Goal: Task Accomplishment & Management: Complete application form

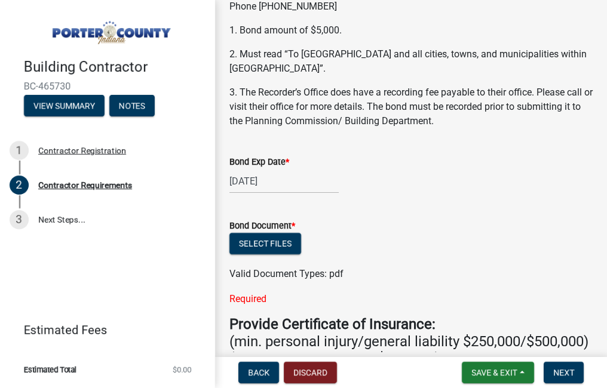
scroll to position [202, 0]
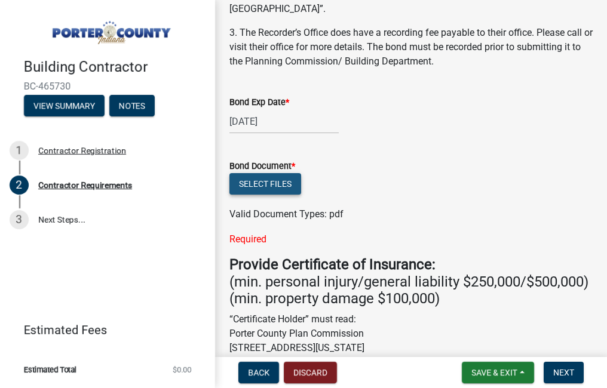
click at [275, 188] on button "Select files" at bounding box center [265, 183] width 72 height 21
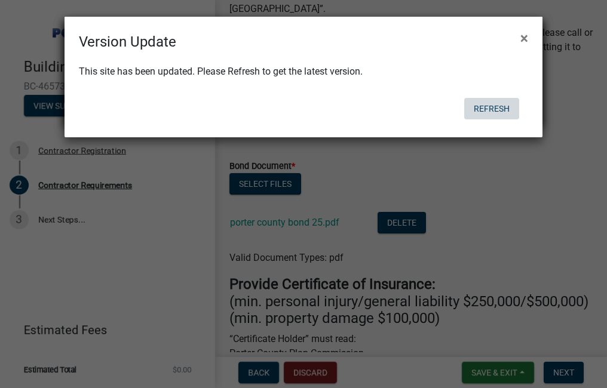
click at [490, 110] on button "Refresh" at bounding box center [491, 108] width 55 height 21
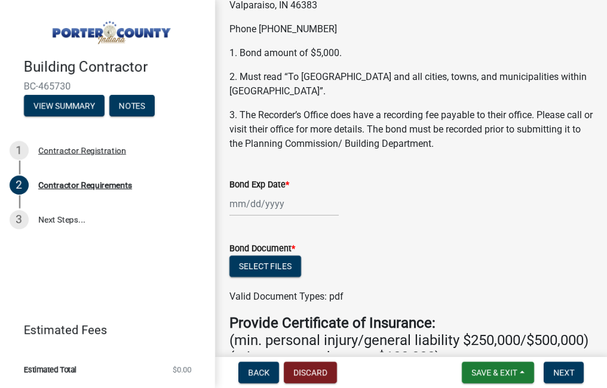
scroll to position [179, 0]
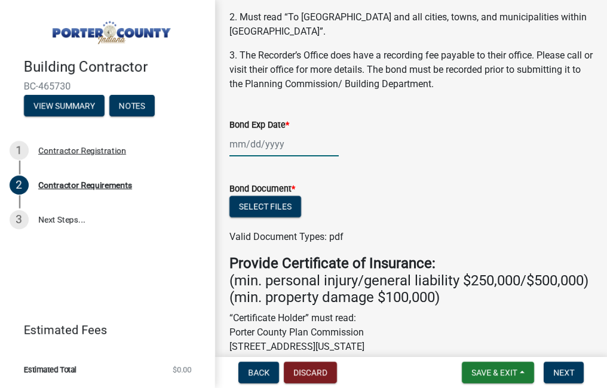
click at [256, 149] on div at bounding box center [283, 144] width 109 height 24
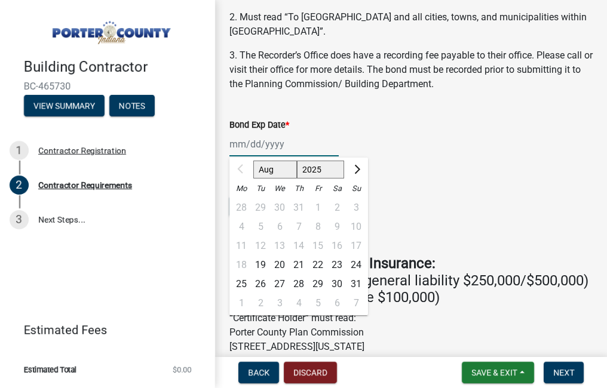
click at [333, 170] on select "2025 2026 2027 2028 2029 2030 2031 2032 2033 2034 2035 2036 2037 2038 2039 2040…" at bounding box center [321, 170] width 48 height 18
select select "2026"
click at [297, 161] on select "2025 2026 2027 2028 2029 2030 2031 2032 2033 2034 2035 2036 2037 2038 2039 2040…" at bounding box center [321, 170] width 48 height 18
click at [338, 246] on div "15" at bounding box center [336, 245] width 19 height 19
type input "08/15/2026"
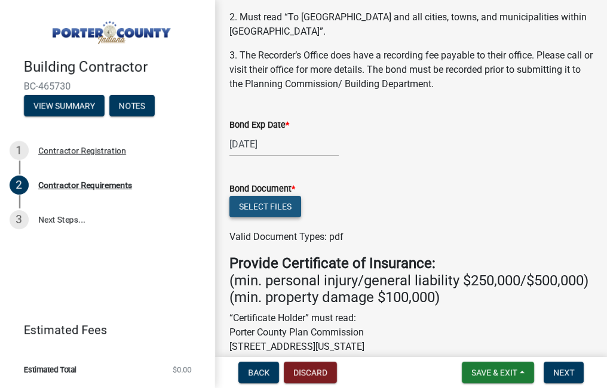
click at [266, 208] on button "Select files" at bounding box center [265, 206] width 72 height 21
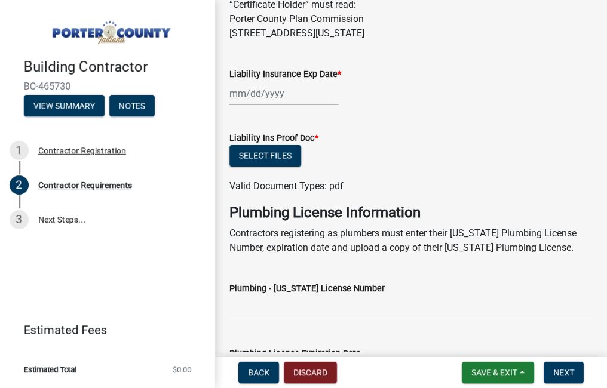
scroll to position [537, 0]
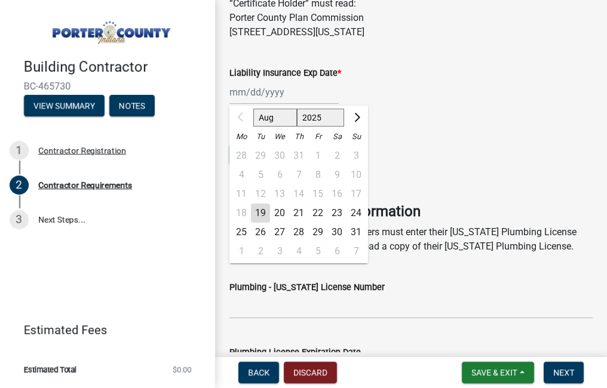
click at [235, 104] on div "Aug Sep Oct Nov Dec 2025 2026 2027 2028 2029 2030 2031 2032 2033 2034 2035 2036…" at bounding box center [283, 92] width 109 height 24
click at [326, 127] on select "2025 2026 2027 2028 2029 2030 2031 2032 2033 2034 2035 2036 2037 2038 2039 2040…" at bounding box center [321, 118] width 48 height 18
select select "2026"
click at [297, 126] on select "2025 2026 2027 2028 2029 2030 2031 2032 2033 2034 2035 2036 2037 2038 2039 2040…" at bounding box center [321, 118] width 48 height 18
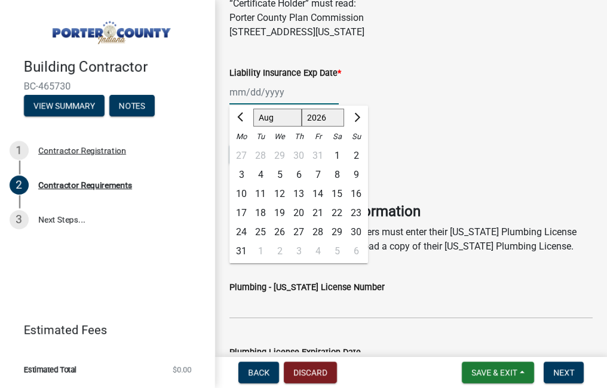
click at [270, 127] on select "Jan Feb Mar Apr May Jun Jul Aug Sep Oct Nov Dec" at bounding box center [277, 118] width 48 height 18
select select "1"
click at [253, 126] on select "Jan Feb Mar Apr May Jun Jul Aug Sep Oct Nov Dec" at bounding box center [277, 118] width 48 height 18
click at [358, 204] on div "18" at bounding box center [355, 193] width 19 height 19
type input "[DATE]"
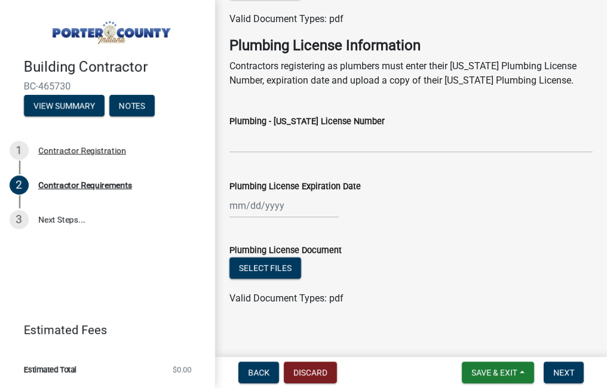
scroll to position [716, 0]
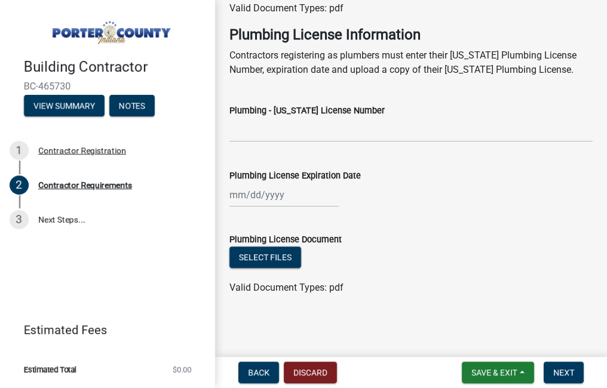
click at [293, 152] on wm-data-entity-input "Plumbing - [US_STATE] License Number" at bounding box center [410, 119] width 363 height 65
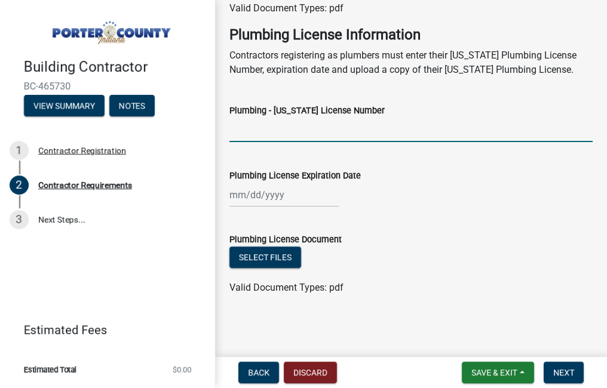
click at [290, 142] on input "Plumbing - [US_STATE] License Number" at bounding box center [410, 130] width 363 height 24
type input "PC10000476"
type input "[DATE]"
select select "8"
select select "2025"
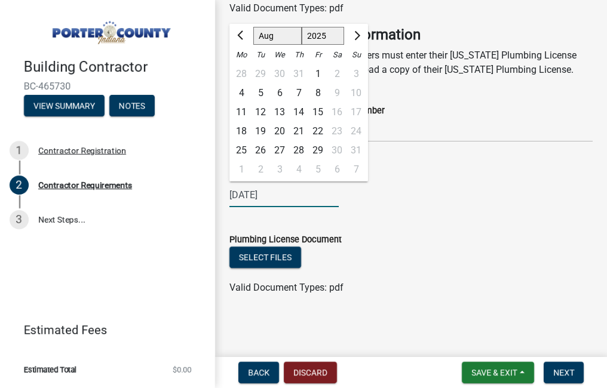
click at [271, 45] on select "Jan Feb Mar Apr May Jun Jul Aug Sep Oct Nov Dec" at bounding box center [277, 36] width 48 height 18
select select "12"
click at [253, 41] on select "Jan Feb Mar Apr May Jun Jul Aug Sep Oct Nov Dec" at bounding box center [277, 36] width 48 height 18
click at [343, 207] on div "12/31/2025 Jan Feb Mar Apr May Jun Jul Aug Sep Oct Nov Dec 1525 1526 1527 1528 …" at bounding box center [410, 195] width 363 height 24
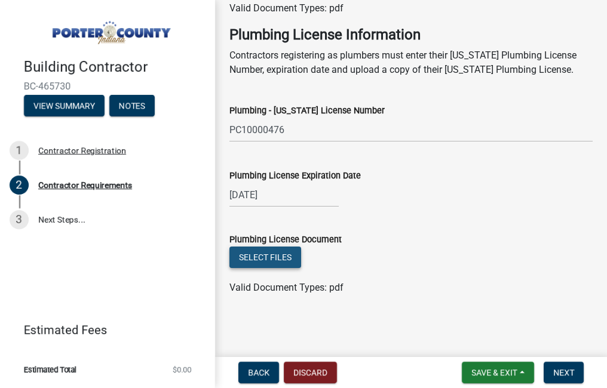
click at [282, 268] on button "Select files" at bounding box center [265, 257] width 72 height 21
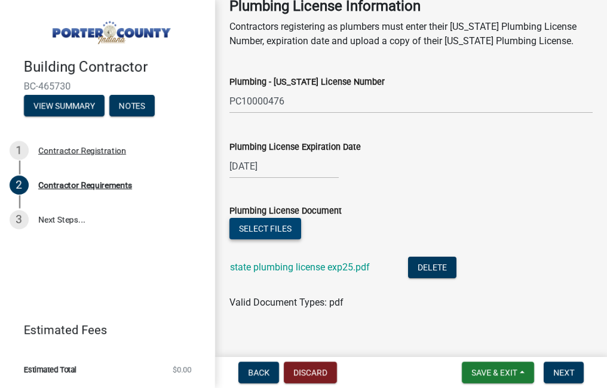
scroll to position [775, 0]
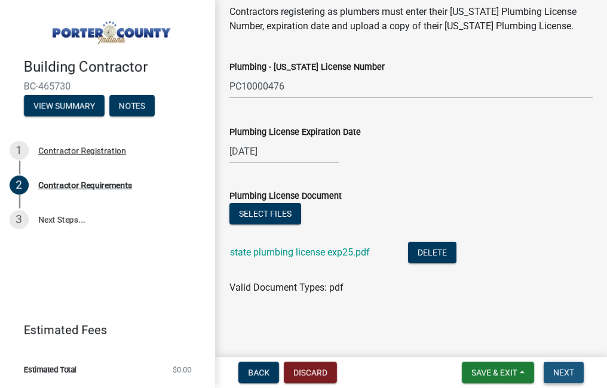
click at [567, 371] on span "Next" at bounding box center [563, 373] width 21 height 10
click at [562, 373] on span "Next" at bounding box center [563, 373] width 21 height 10
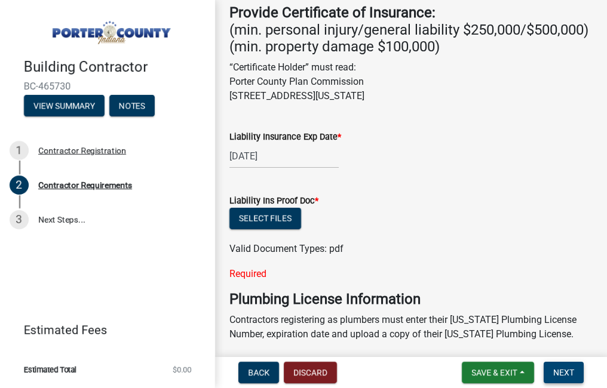
scroll to position [441, 0]
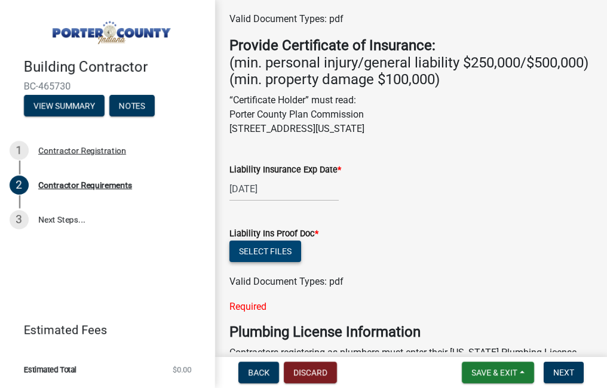
click at [281, 262] on button "Select files" at bounding box center [265, 251] width 72 height 21
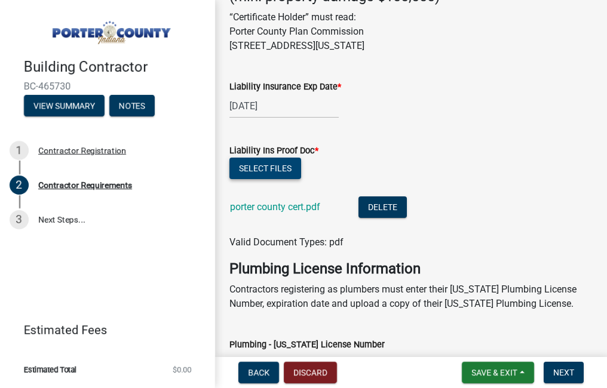
scroll to position [560, 0]
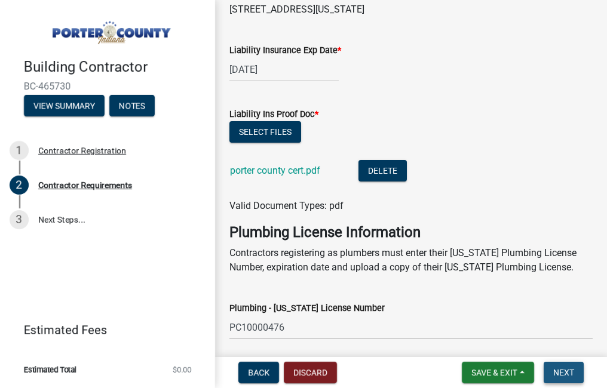
click at [561, 371] on span "Next" at bounding box center [563, 373] width 21 height 10
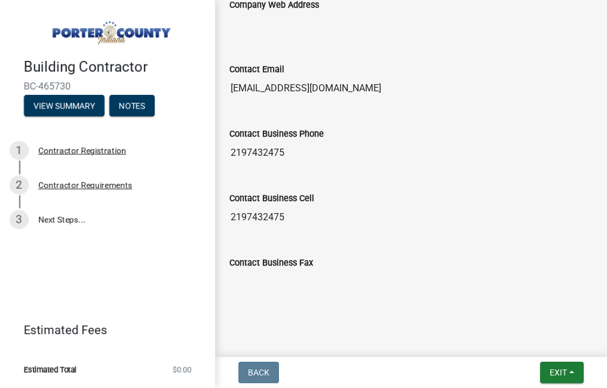
scroll to position [833, 0]
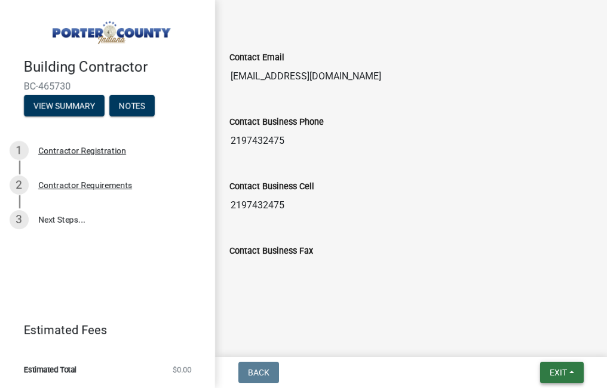
click at [554, 373] on span "Exit" at bounding box center [557, 373] width 17 height 10
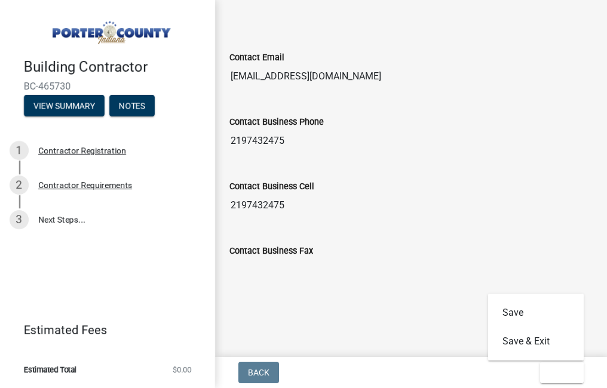
click at [548, 233] on div "Contact Business Fax" at bounding box center [410, 254] width 363 height 55
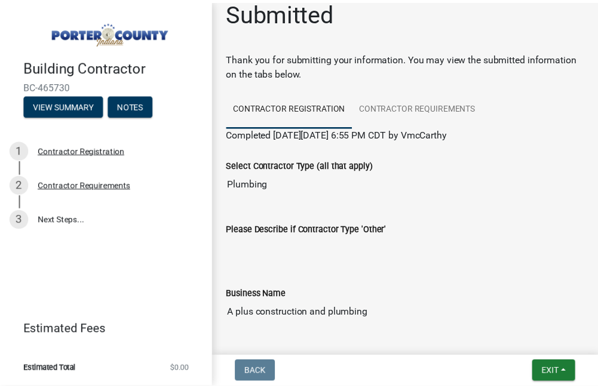
scroll to position [0, 0]
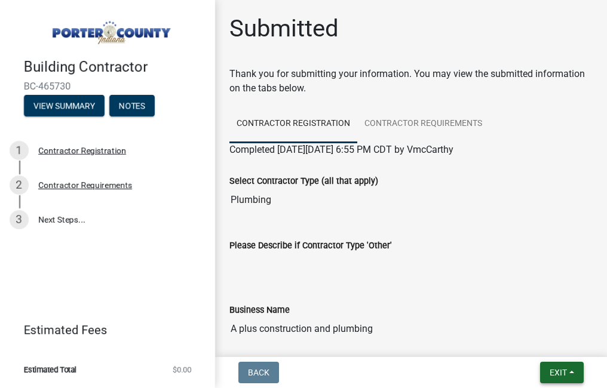
click at [551, 374] on span "Exit" at bounding box center [557, 373] width 17 height 10
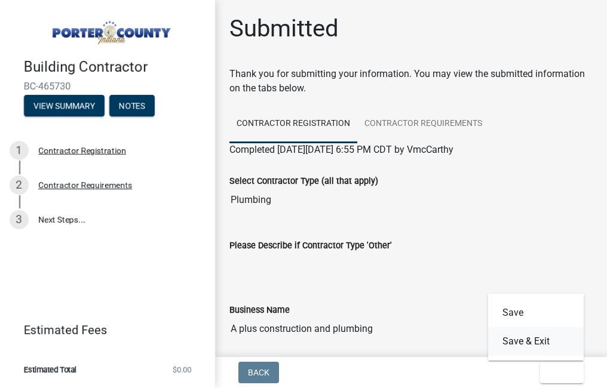
click at [532, 341] on button "Save & Exit" at bounding box center [536, 341] width 96 height 29
